Goal: Check status: Check status

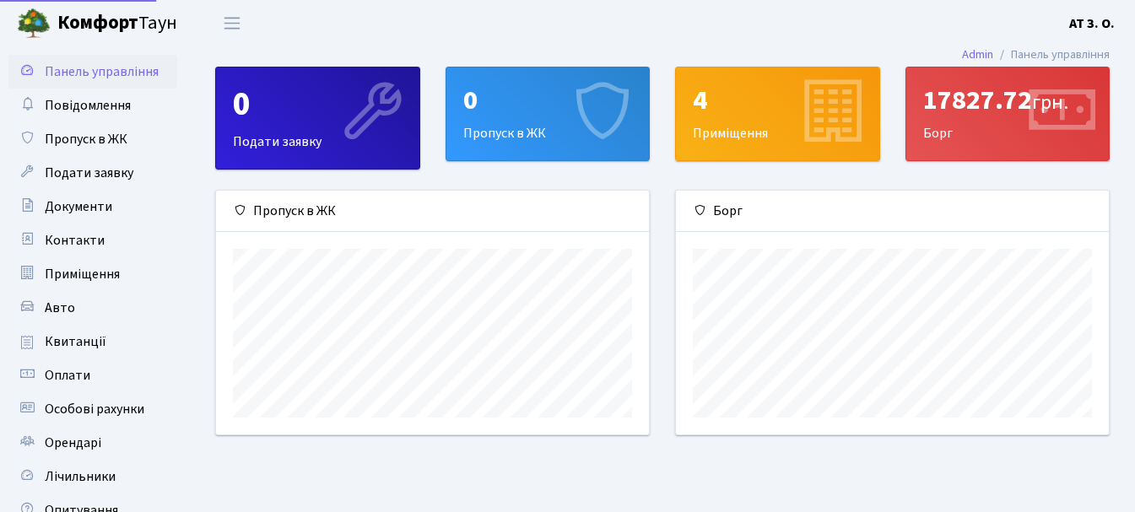
scroll to position [244, 433]
click at [927, 131] on div "17827.72 грн. Борг" at bounding box center [1008, 114] width 203 height 93
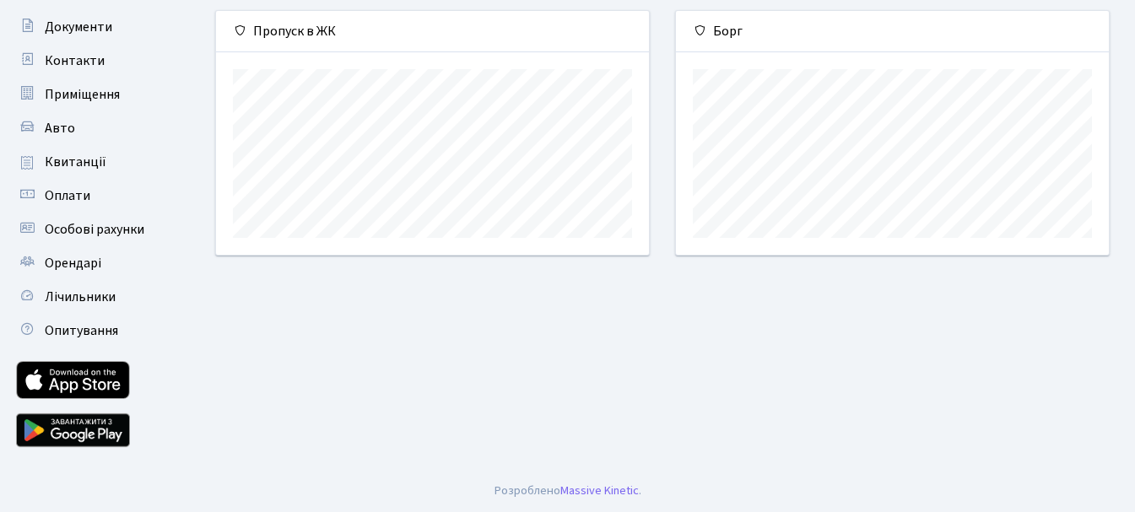
scroll to position [0, 0]
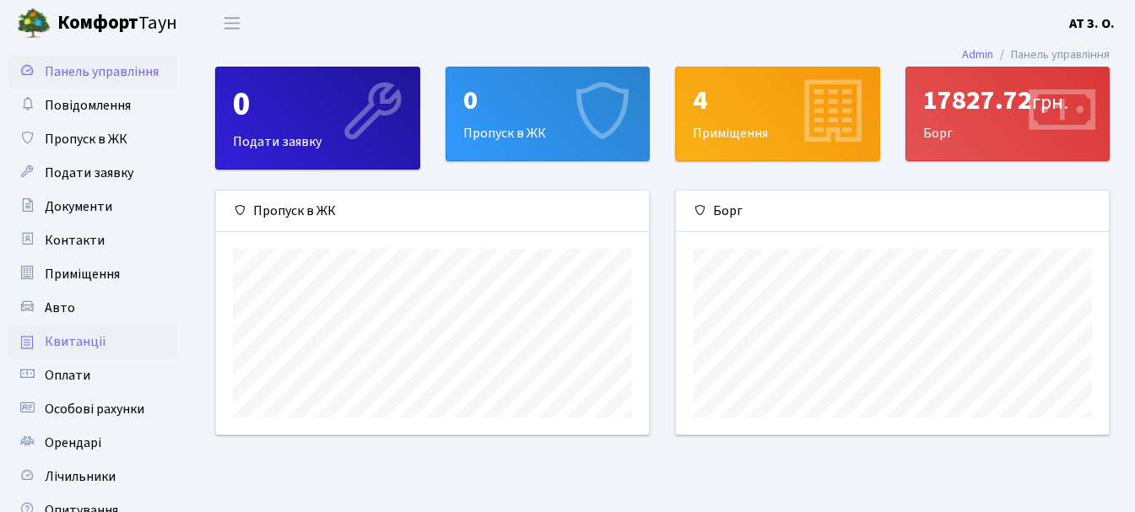
click at [46, 344] on span "Квитанції" at bounding box center [76, 342] width 62 height 19
click at [57, 344] on span "Квитанції" at bounding box center [76, 342] width 62 height 19
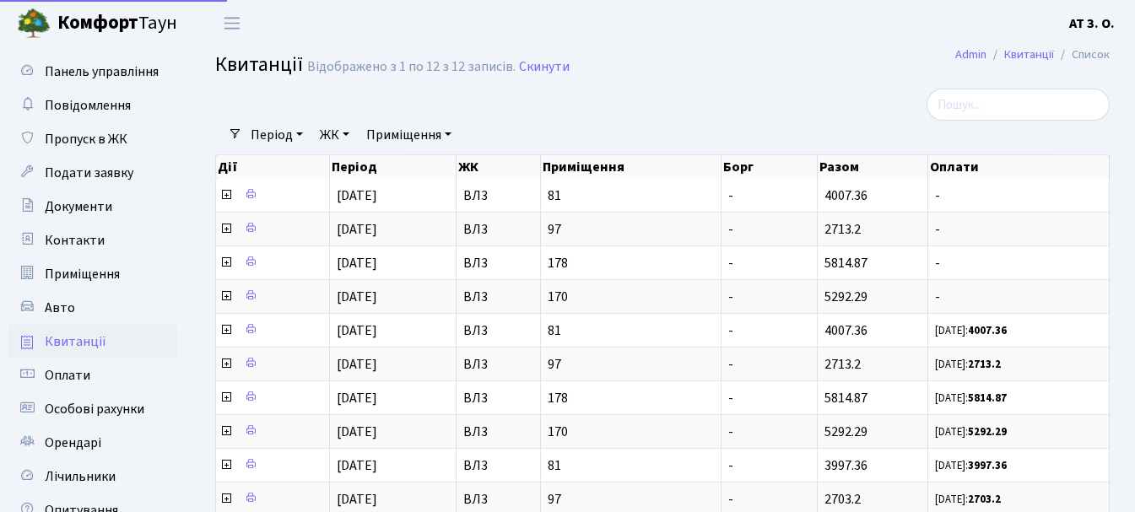
select select "25"
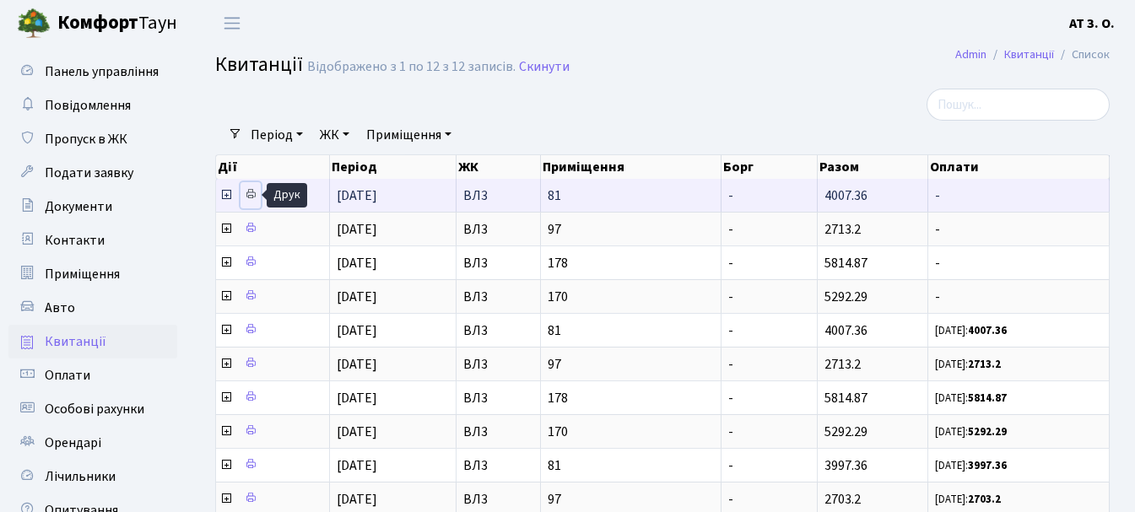
click at [248, 193] on icon at bounding box center [251, 194] width 12 height 12
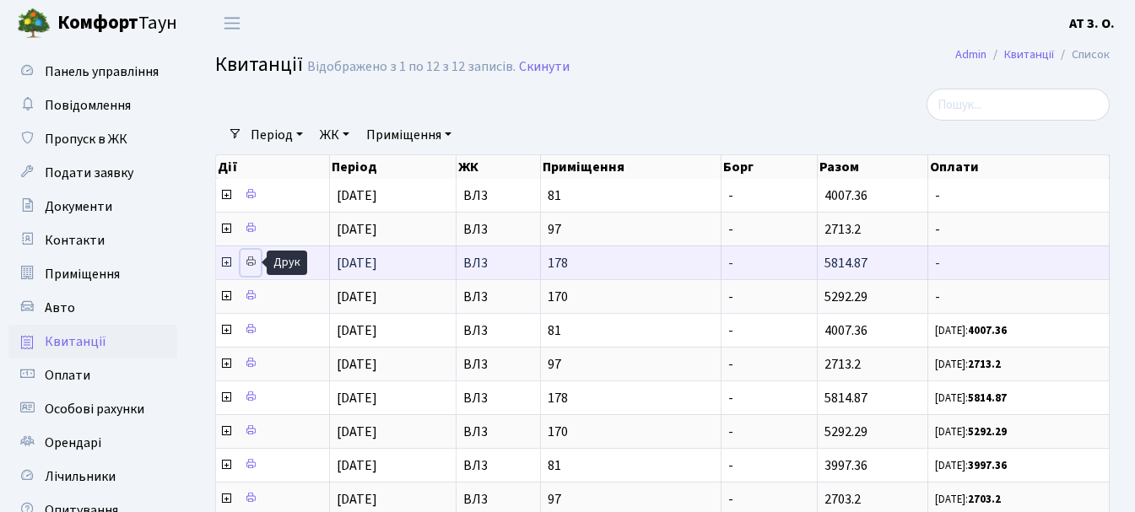
click at [249, 262] on icon at bounding box center [251, 262] width 12 height 12
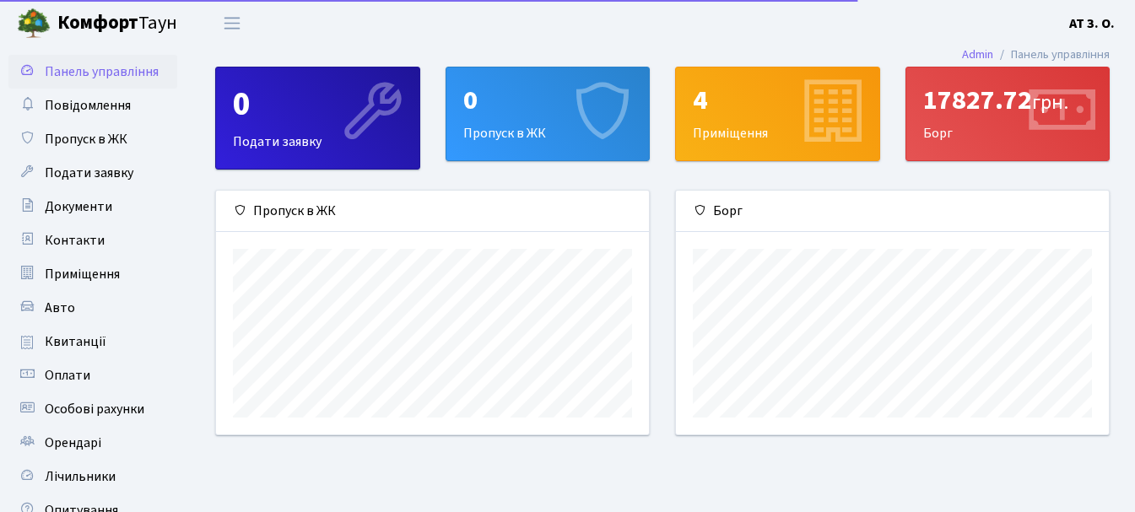
scroll to position [244, 433]
